Goal: Information Seeking & Learning: Learn about a topic

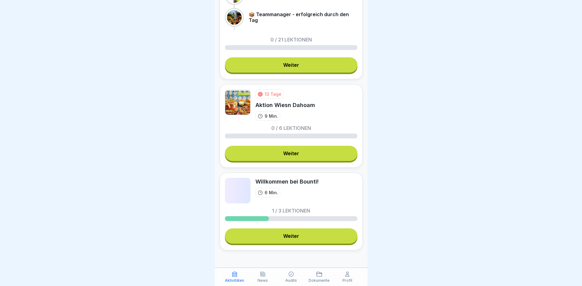
scroll to position [241, 0]
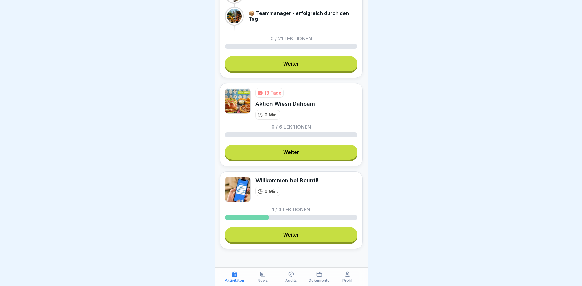
click at [302, 159] on link "Weiter" at bounding box center [291, 152] width 133 height 15
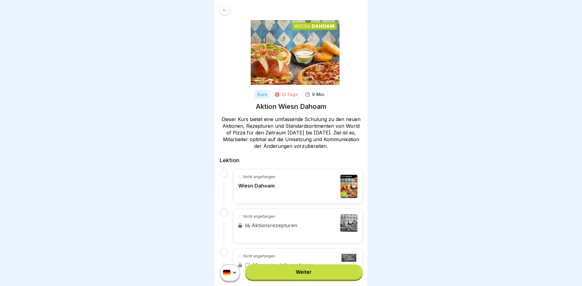
click at [315, 276] on link "Weiter" at bounding box center [303, 272] width 117 height 15
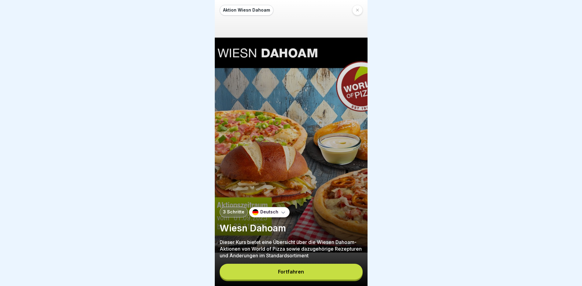
click at [308, 275] on button "Fortfahren" at bounding box center [291, 272] width 143 height 16
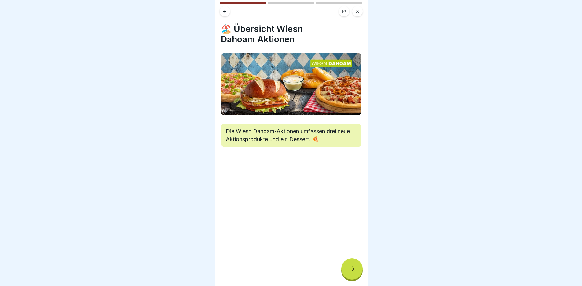
click at [350, 272] on icon at bounding box center [351, 269] width 7 height 7
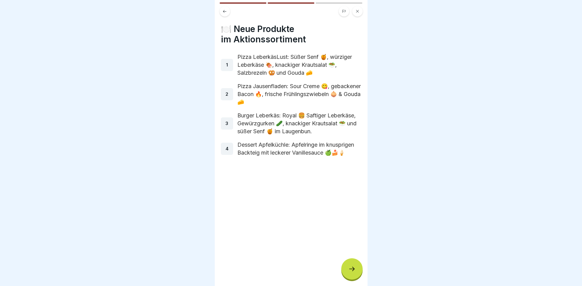
click at [350, 273] on icon at bounding box center [351, 269] width 7 height 7
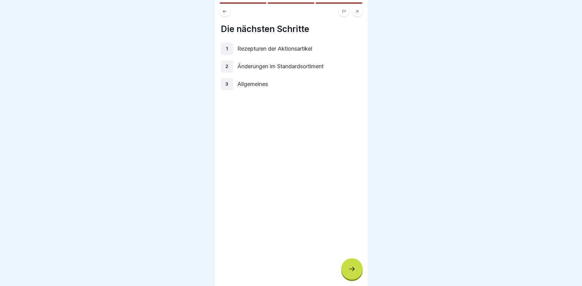
click at [350, 273] on icon at bounding box center [351, 269] width 7 height 7
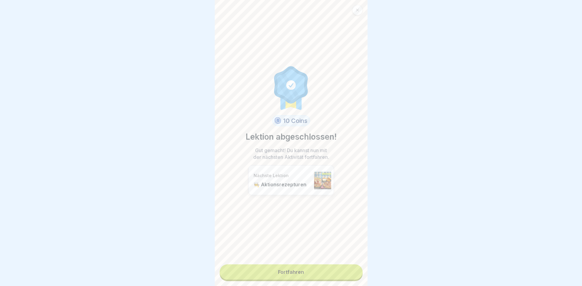
click at [310, 270] on link "Fortfahren" at bounding box center [291, 272] width 143 height 15
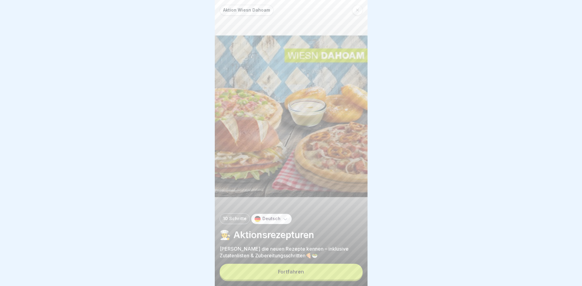
click at [312, 271] on button "Fortfahren" at bounding box center [291, 272] width 143 height 16
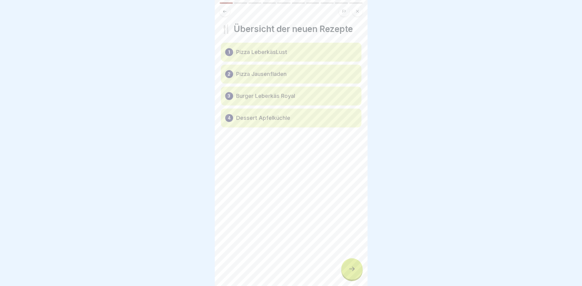
click at [312, 271] on div "🍴 Übersicht der neuen Rezepte 1 Pizza LeberkäsLust 2 Pizza Jausenfladen 3 Burge…" at bounding box center [291, 143] width 153 height 286
click at [339, 273] on div "🍴 Übersicht der neuen Rezepte 1 Pizza LeberkäsLust 2 Pizza Jausenfladen 3 Burge…" at bounding box center [291, 143] width 153 height 286
click at [352, 270] on div at bounding box center [351, 269] width 21 height 21
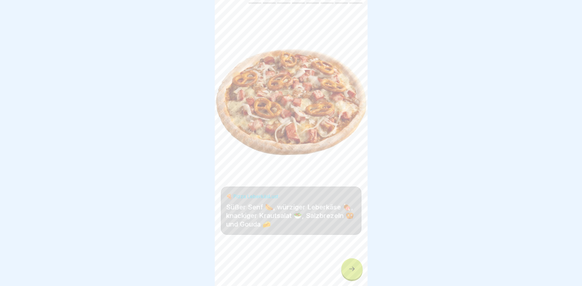
click at [350, 272] on icon at bounding box center [351, 269] width 7 height 7
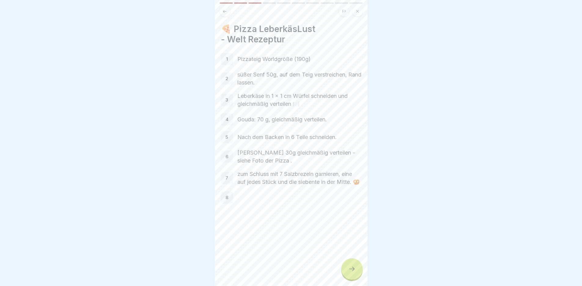
click at [351, 272] on icon at bounding box center [351, 269] width 7 height 7
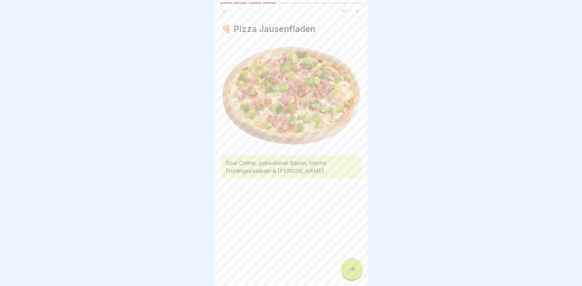
click at [351, 272] on icon at bounding box center [351, 269] width 7 height 7
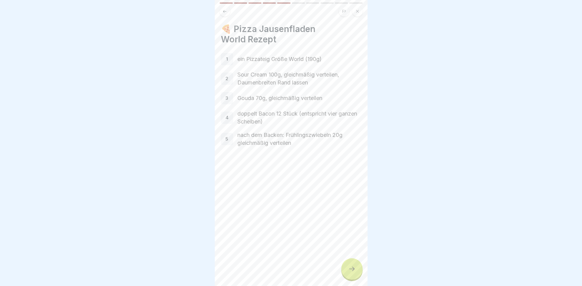
click at [351, 272] on icon at bounding box center [351, 269] width 7 height 7
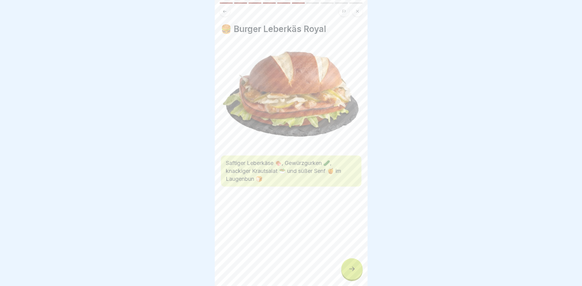
click at [351, 272] on icon at bounding box center [351, 269] width 7 height 7
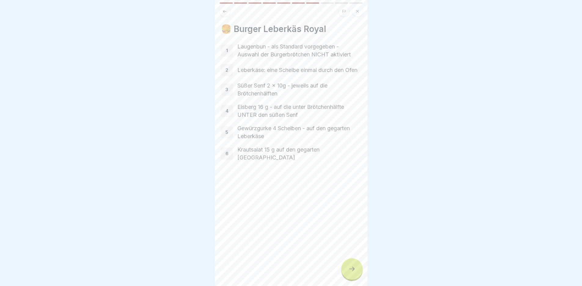
click at [352, 265] on div at bounding box center [351, 269] width 21 height 21
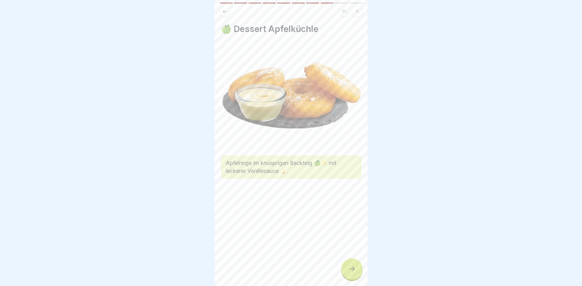
click at [354, 270] on div at bounding box center [351, 269] width 21 height 21
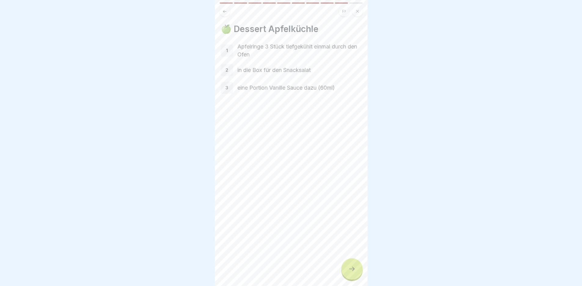
click at [354, 270] on div at bounding box center [351, 269] width 21 height 21
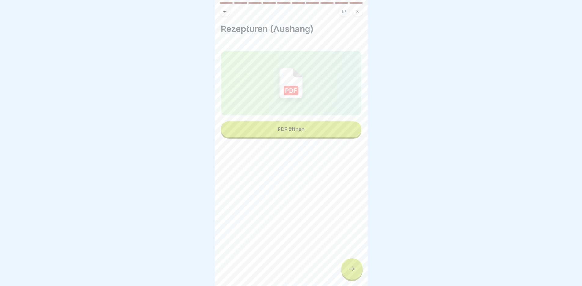
click at [354, 270] on div at bounding box center [351, 269] width 21 height 21
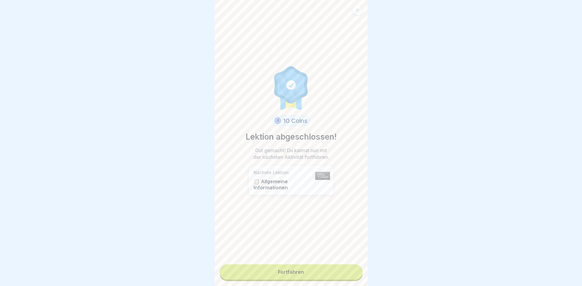
click at [338, 269] on link "Fortfahren" at bounding box center [291, 272] width 143 height 15
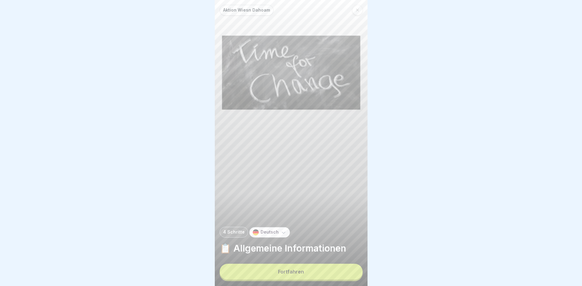
click at [337, 272] on button "Fortfahren" at bounding box center [291, 272] width 143 height 16
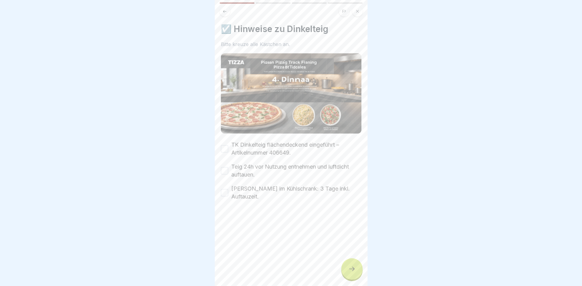
click at [338, 272] on div "☑️ Hinweise zu Dinkelteig Bitte kreuze alle Kästchen an. TK Dinkelteig flächend…" at bounding box center [291, 143] width 153 height 286
click at [344, 271] on div at bounding box center [351, 269] width 21 height 21
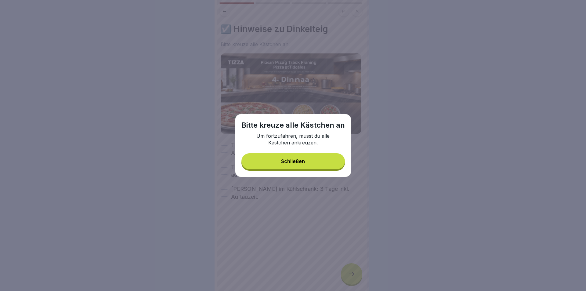
click at [317, 165] on button "Schließen" at bounding box center [294, 161] width 104 height 16
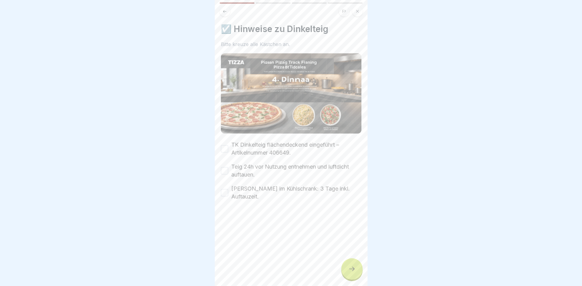
click at [227, 149] on button "TK Dinkelteig flächendeckend eingeführt – Artikelnummer 406649." at bounding box center [224, 148] width 7 height 7
click at [232, 170] on label "Teig 24h vor Nutzung entnehmen und luftdicht auftauen." at bounding box center [296, 171] width 130 height 16
click at [228, 170] on button "Teig 24h vor Nutzung entnehmen und luftdicht auftauen." at bounding box center [224, 170] width 7 height 7
click at [227, 190] on button "[PERSON_NAME] im Kühlschrank: 3 Tage inkl. Auftauzeit." at bounding box center [224, 192] width 7 height 7
click at [347, 275] on div at bounding box center [351, 269] width 21 height 21
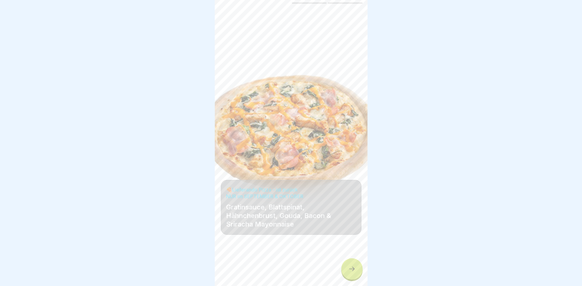
click at [355, 272] on icon at bounding box center [351, 269] width 7 height 7
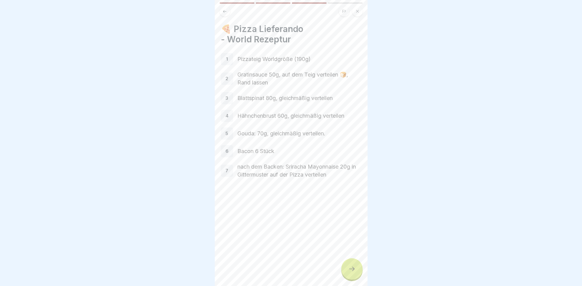
click at [355, 280] on div at bounding box center [351, 269] width 21 height 21
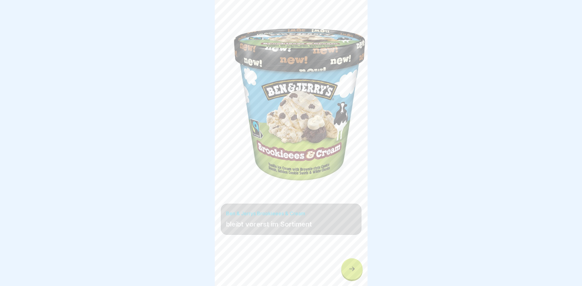
click at [355, 279] on div at bounding box center [351, 269] width 21 height 21
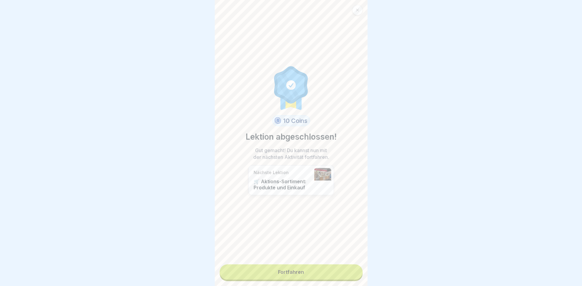
click at [323, 269] on link "Fortfahren" at bounding box center [291, 272] width 143 height 15
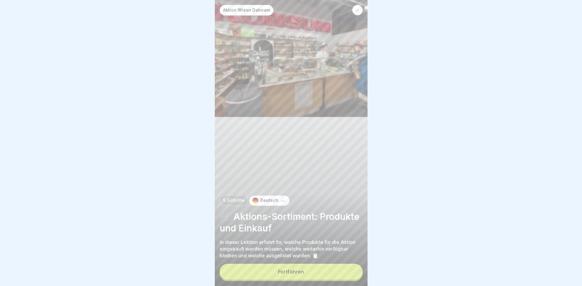
click at [323, 275] on button "Fortfahren" at bounding box center [291, 272] width 143 height 16
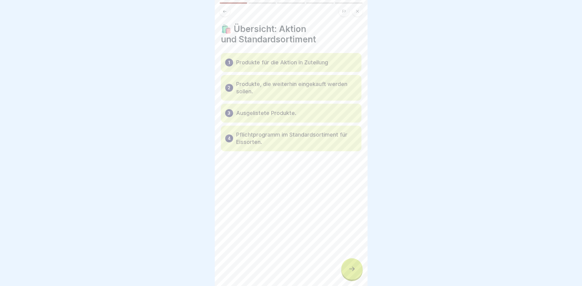
click at [357, 272] on div at bounding box center [351, 269] width 21 height 21
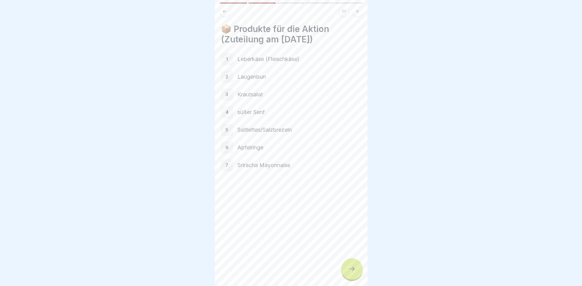
click at [356, 273] on div at bounding box center [351, 269] width 21 height 21
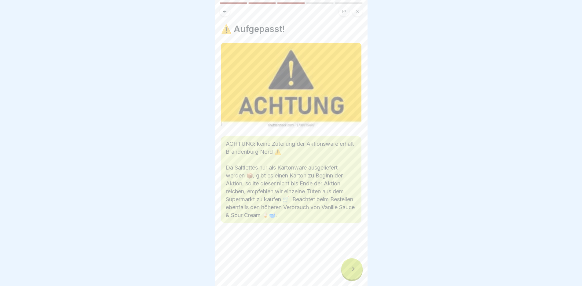
click at [356, 273] on div at bounding box center [351, 269] width 21 height 21
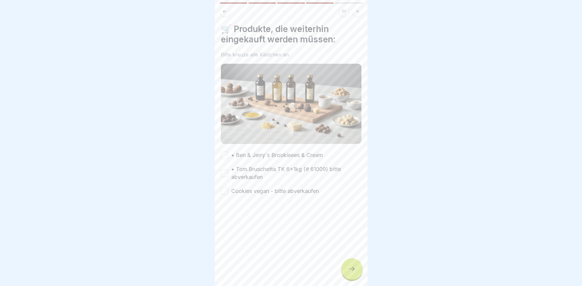
click at [356, 273] on div at bounding box center [351, 269] width 21 height 21
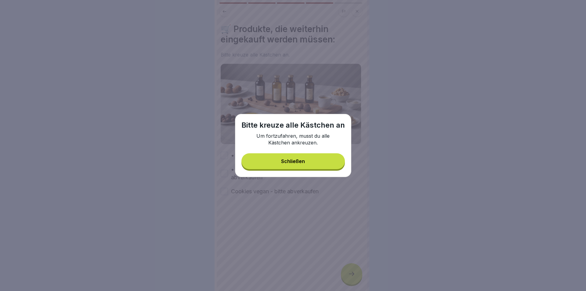
click at [282, 159] on div "Schließen" at bounding box center [293, 161] width 24 height 5
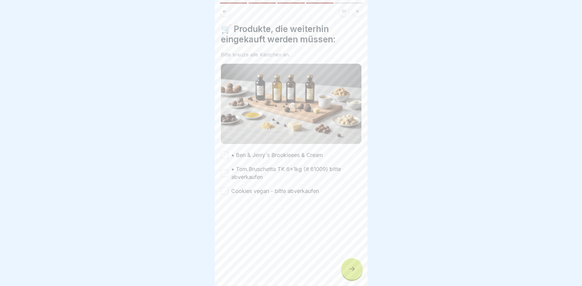
click at [230, 153] on div "• Ben & Jerry´s Brookieees & Cream" at bounding box center [272, 155] width 102 height 8
click at [225, 153] on button "• Ben & Jerry´s Brookieees & Cream" at bounding box center [224, 155] width 7 height 7
click at [223, 170] on button "• Tom.Bruschetta TK 6x1kg (# 61009) bitte abverkaufen" at bounding box center [224, 173] width 7 height 7
click at [228, 190] on div "Cookies vegan - bitte abverkaufen" at bounding box center [270, 192] width 98 height 8
click at [226, 189] on button "Cookies vegan - bitte abverkaufen" at bounding box center [224, 191] width 7 height 7
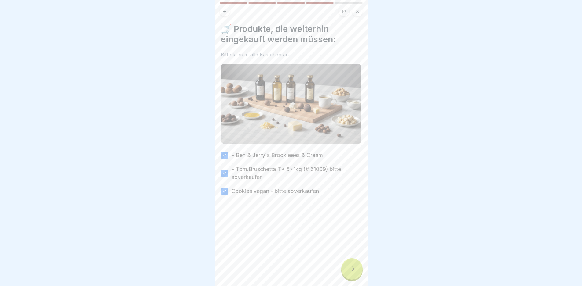
click at [359, 270] on div at bounding box center [351, 269] width 21 height 21
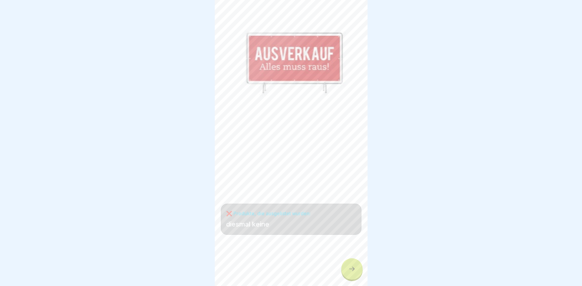
click at [353, 272] on icon at bounding box center [351, 269] width 7 height 7
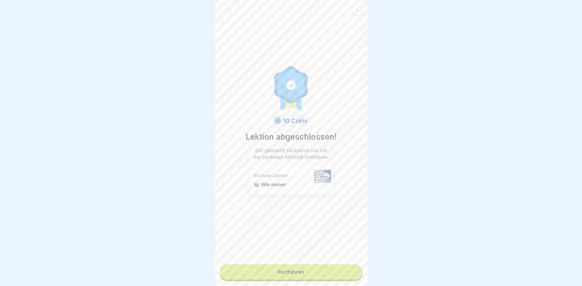
click at [330, 268] on link "Fortfahren" at bounding box center [291, 272] width 143 height 15
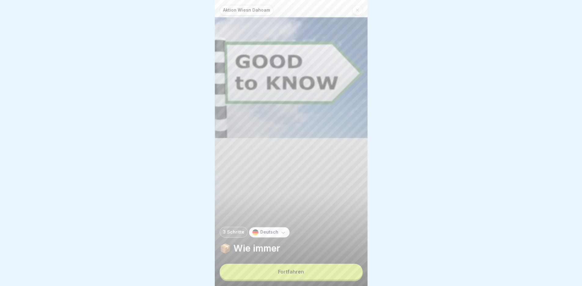
click at [330, 274] on button "Fortfahren" at bounding box center [291, 272] width 143 height 16
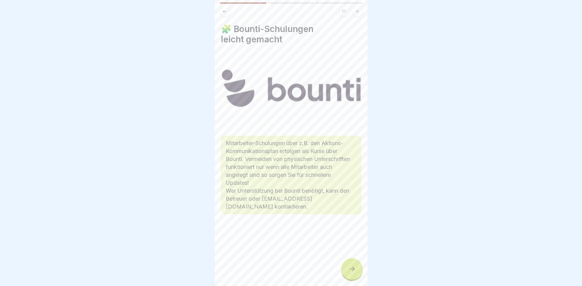
click at [354, 268] on div at bounding box center [351, 269] width 21 height 21
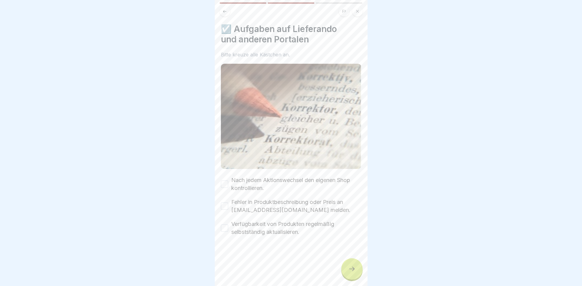
click at [223, 181] on button "Nach jedem Aktionswechsel den eigenen Shop kontrollieren." at bounding box center [224, 184] width 7 height 7
click at [228, 205] on button "Fehler in Produktbeschreibung oder Preis an [EMAIL_ADDRESS][DOMAIN_NAME] melden." at bounding box center [224, 206] width 7 height 7
click at [226, 225] on button "Verfügbarkeit von Produkten regelmäßig selbstständig aktualisieren." at bounding box center [224, 228] width 7 height 7
click at [350, 268] on div at bounding box center [351, 269] width 21 height 21
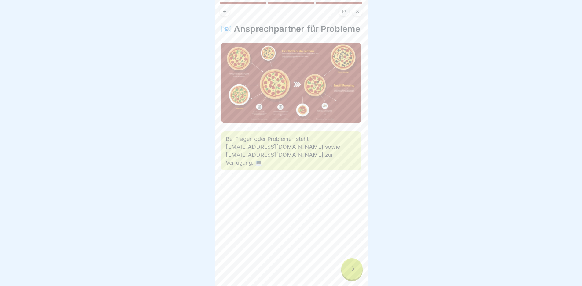
click at [343, 272] on div at bounding box center [351, 269] width 21 height 21
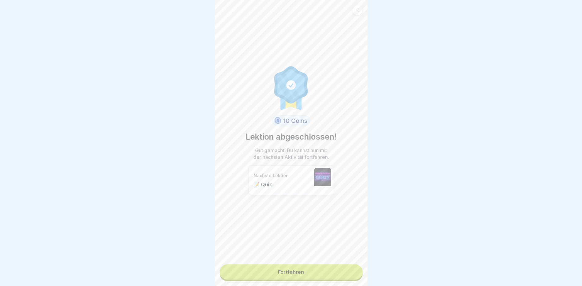
click at [307, 275] on link "Fortfahren" at bounding box center [291, 272] width 143 height 15
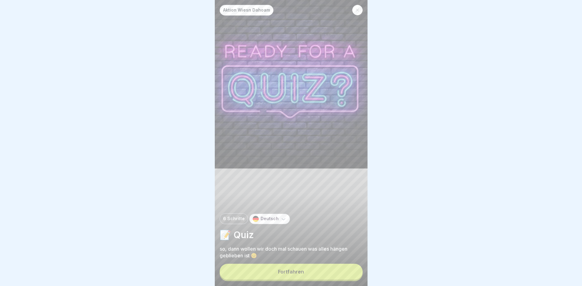
click at [307, 275] on button "Fortfahren" at bounding box center [291, 272] width 143 height 16
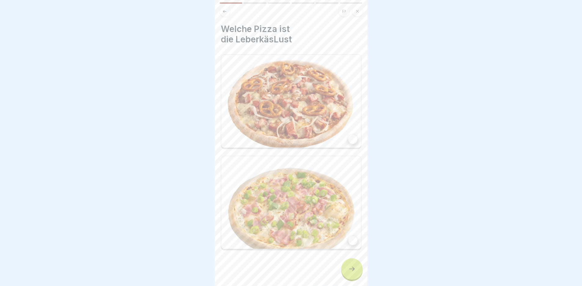
scroll to position [5, 0]
click at [350, 135] on div at bounding box center [352, 139] width 9 height 9
click at [357, 269] on div at bounding box center [351, 269] width 21 height 21
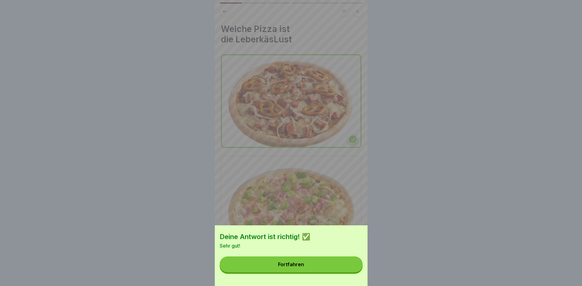
click at [286, 273] on button "Fortfahren" at bounding box center [291, 265] width 143 height 16
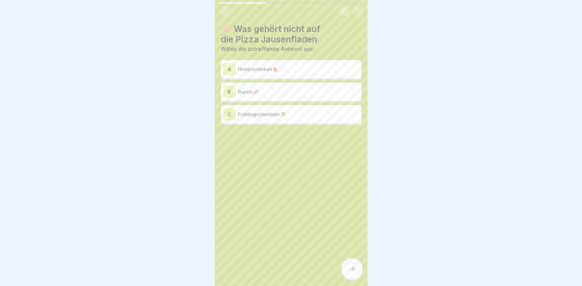
click at [246, 63] on div "A Hinterschinken🍖" at bounding box center [291, 69] width 136 height 12
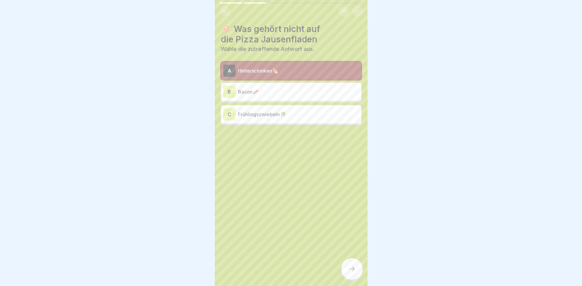
click at [353, 268] on icon at bounding box center [351, 269] width 7 height 7
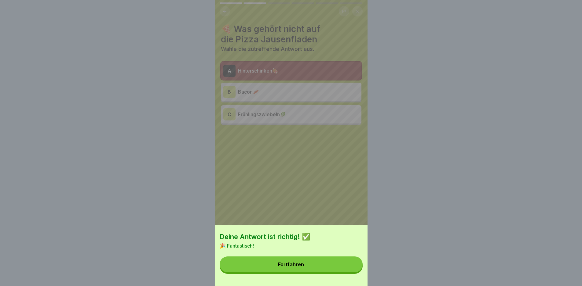
click at [339, 268] on button "Fortfahren" at bounding box center [291, 265] width 143 height 16
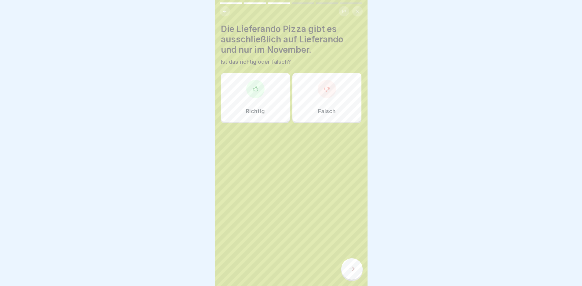
click at [313, 100] on div "Falsch" at bounding box center [326, 97] width 69 height 49
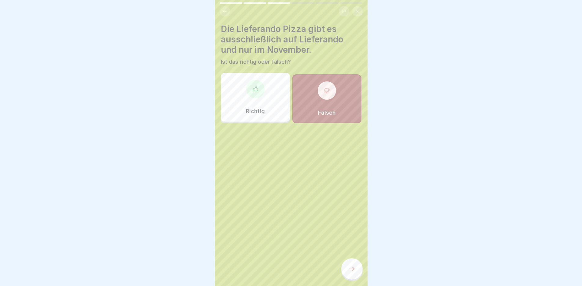
click at [352, 270] on icon at bounding box center [351, 269] width 7 height 7
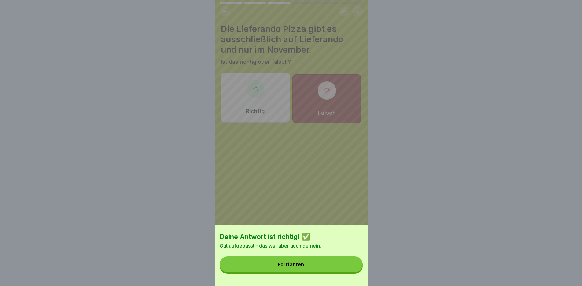
click at [318, 273] on button "Fortfahren" at bounding box center [291, 265] width 143 height 16
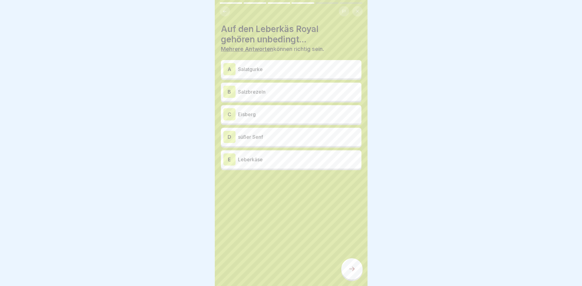
click at [259, 67] on p "Salatgurke" at bounding box center [298, 69] width 121 height 7
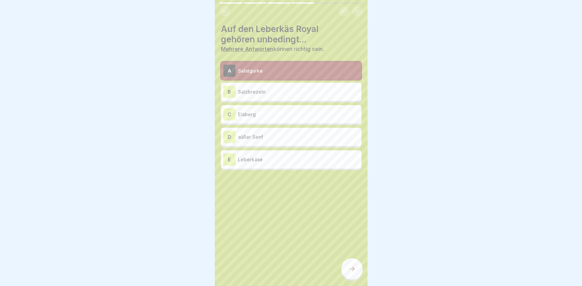
click at [259, 67] on p "Salatgurke" at bounding box center [298, 70] width 121 height 7
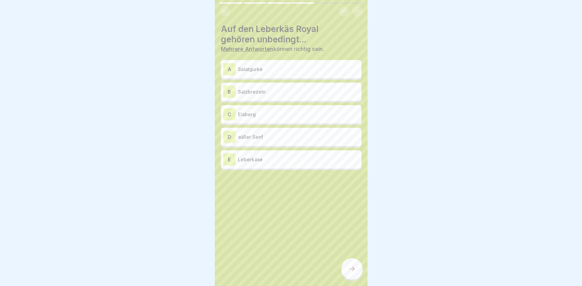
click at [257, 111] on p "Eisberg" at bounding box center [298, 114] width 121 height 7
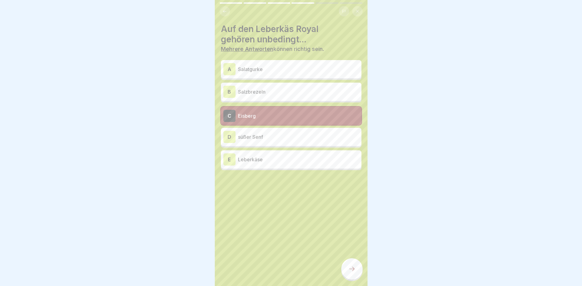
click at [261, 133] on p "süßer Senf" at bounding box center [298, 136] width 121 height 7
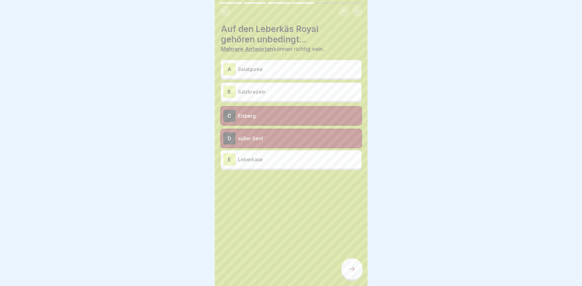
click at [263, 157] on p "Leberkäse" at bounding box center [298, 159] width 121 height 7
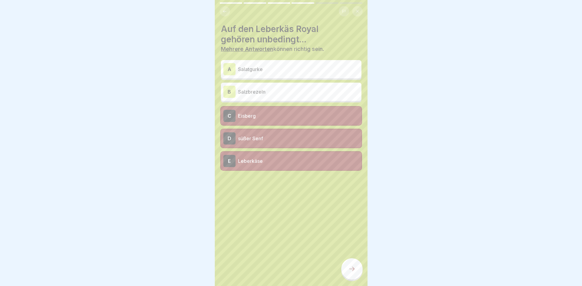
click at [346, 268] on div at bounding box center [351, 269] width 21 height 21
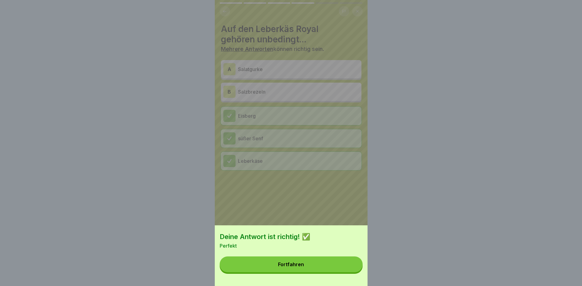
click at [329, 271] on button "Fortfahren" at bounding box center [291, 265] width 143 height 16
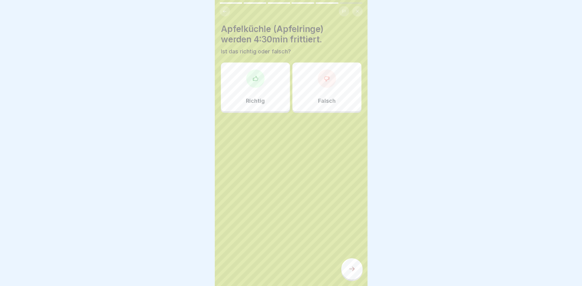
click at [272, 98] on div "Richtig" at bounding box center [255, 87] width 69 height 49
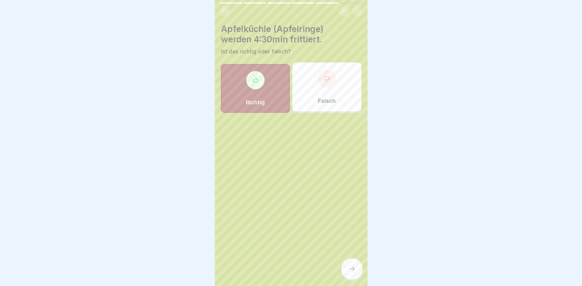
click at [358, 266] on div at bounding box center [351, 269] width 21 height 21
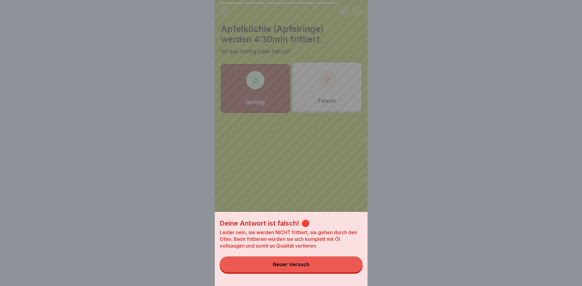
click at [344, 270] on button "Neuer Versuch" at bounding box center [291, 265] width 143 height 16
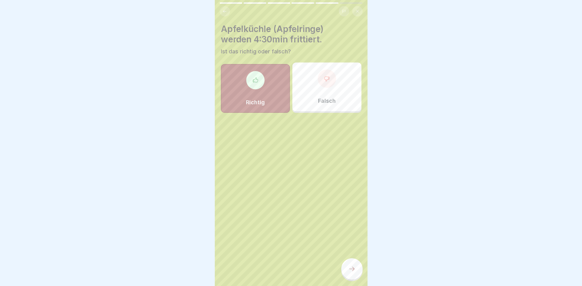
click at [348, 266] on div at bounding box center [351, 269] width 21 height 21
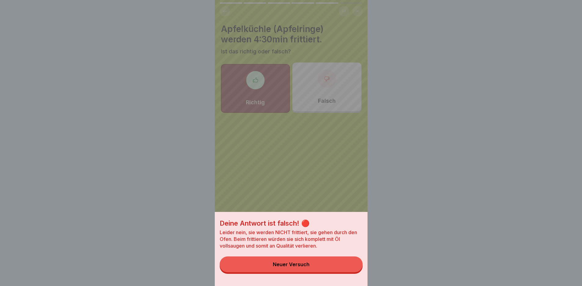
drag, startPoint x: 326, startPoint y: 50, endPoint x: 325, endPoint y: 75, distance: 25.1
click at [326, 50] on div "Deine Antwort ist falsch! 🔴 Leider nein, sie werden NICHT frittiert, sie gehen …" at bounding box center [291, 143] width 153 height 286
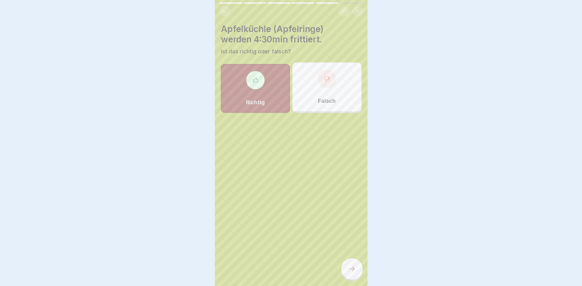
click at [325, 76] on div "Deine Antwort ist falsch! 🔴 Leider nein, sie werden NICHT frittiert, sie gehen …" at bounding box center [291, 143] width 582 height 286
click at [323, 79] on div at bounding box center [327, 79] width 18 height 18
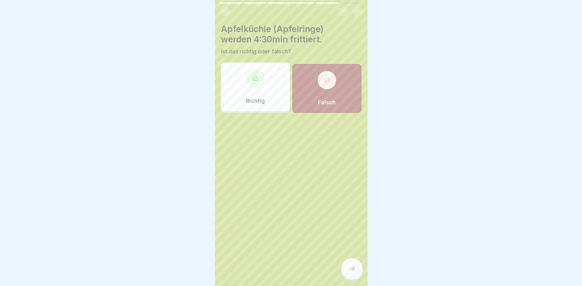
click at [352, 268] on icon at bounding box center [351, 269] width 7 height 7
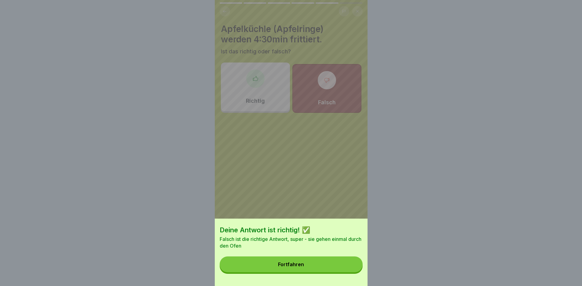
click at [301, 268] on div "Fortfahren" at bounding box center [291, 264] width 26 height 5
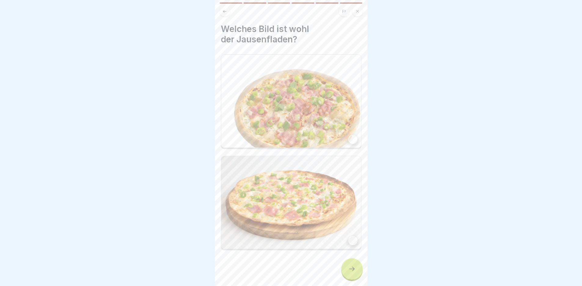
click at [312, 126] on img at bounding box center [291, 101] width 140 height 93
click at [350, 238] on img at bounding box center [291, 202] width 140 height 93
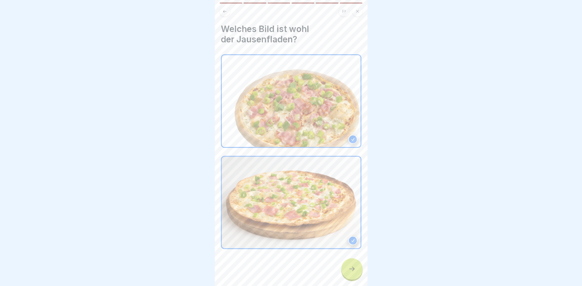
click at [352, 271] on icon at bounding box center [351, 269] width 7 height 7
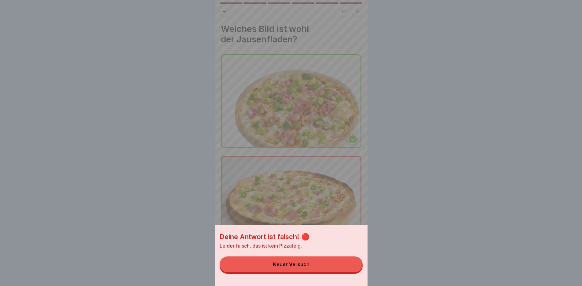
click at [318, 273] on button "Neuer Versuch" at bounding box center [291, 265] width 143 height 16
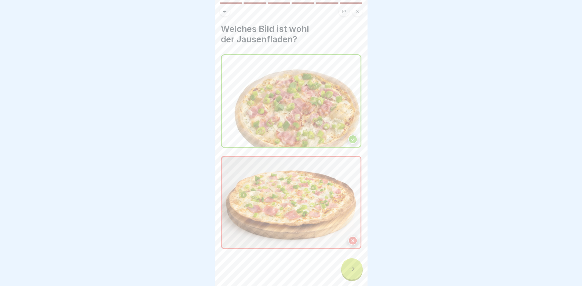
click at [345, 223] on img at bounding box center [291, 203] width 139 height 92
click at [351, 227] on img at bounding box center [291, 203] width 139 height 92
click at [348, 236] on div at bounding box center [352, 240] width 9 height 9
click at [355, 272] on icon at bounding box center [351, 269] width 7 height 7
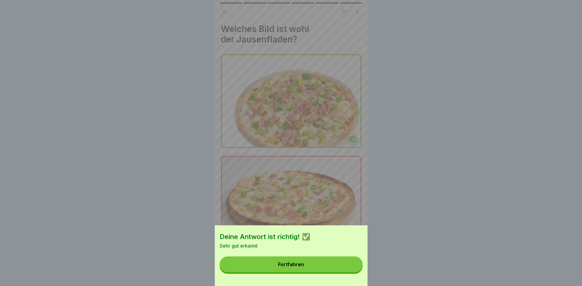
click at [313, 273] on button "Fortfahren" at bounding box center [291, 265] width 143 height 16
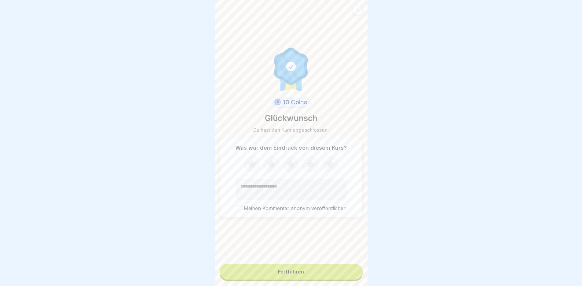
click at [313, 273] on button "Fortfahren" at bounding box center [291, 272] width 143 height 16
